Goal: Information Seeking & Learning: Learn about a topic

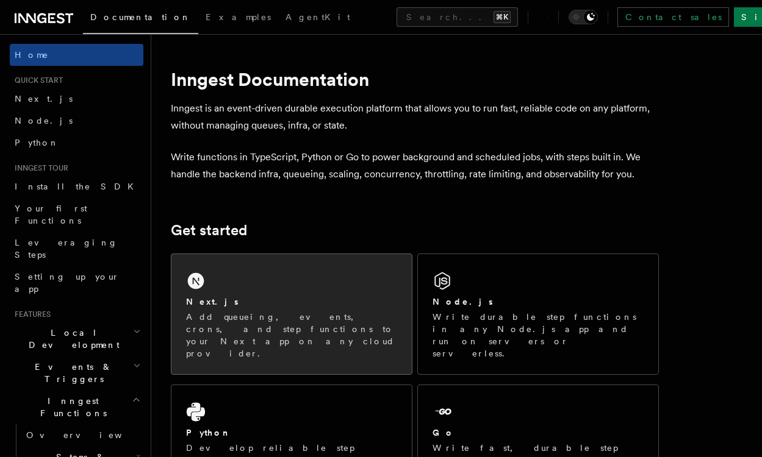
click at [313, 345] on div "Next.js Add queueing, events, crons, and step functions to your Next app on any…" at bounding box center [291, 314] width 240 height 120
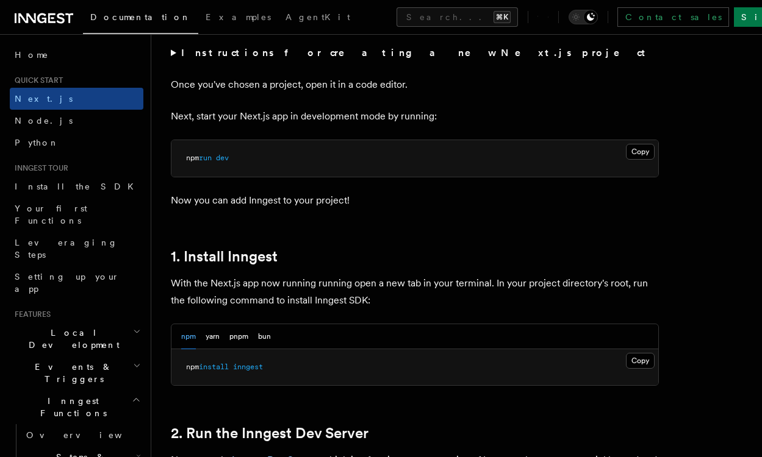
scroll to position [490, 0]
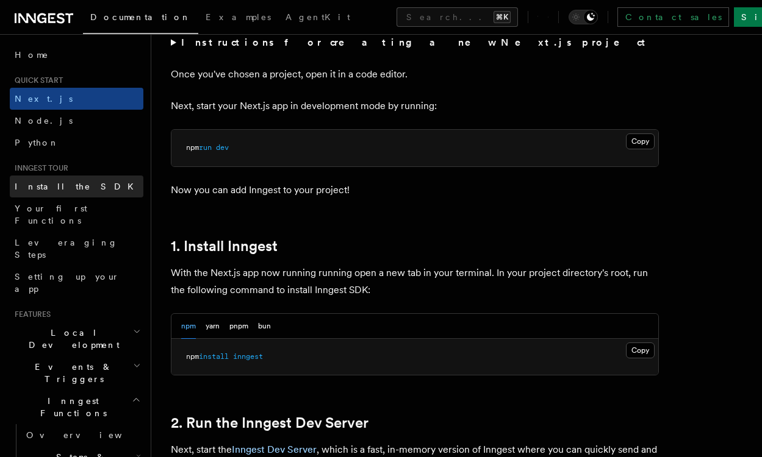
click at [102, 182] on link "Install the SDK" at bounding box center [77, 187] width 134 height 22
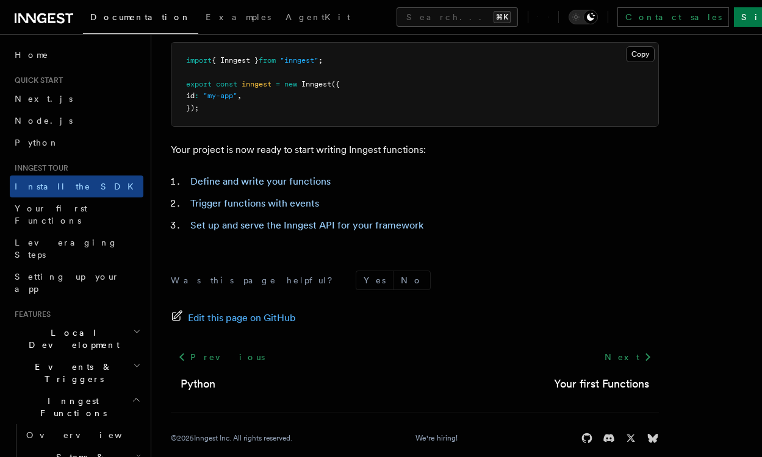
scroll to position [545, 0]
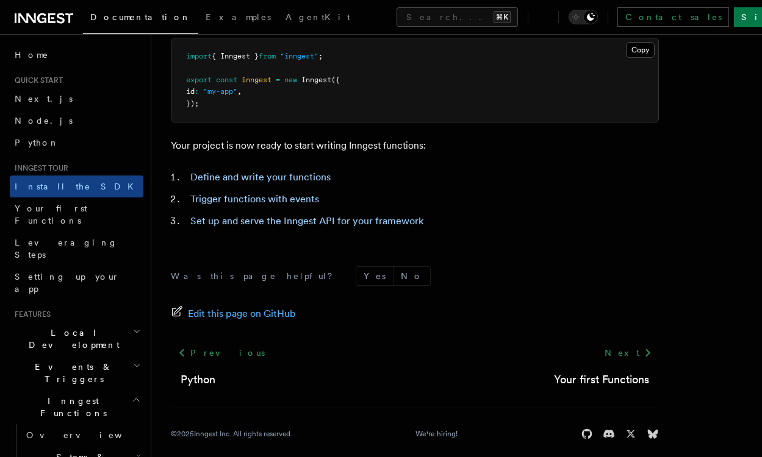
click at [305, 184] on li "Define and write your functions" at bounding box center [423, 177] width 472 height 17
click at [305, 178] on link "Define and write your functions" at bounding box center [260, 177] width 140 height 12
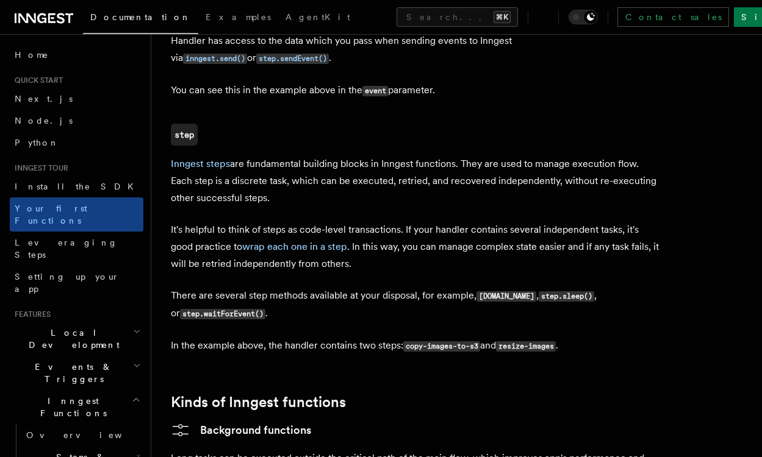
scroll to position [1589, 0]
